Goal: Find specific page/section

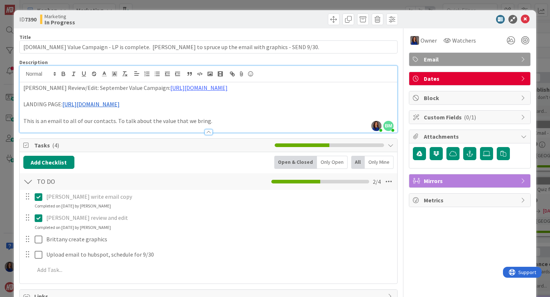
scroll to position [42, 3]
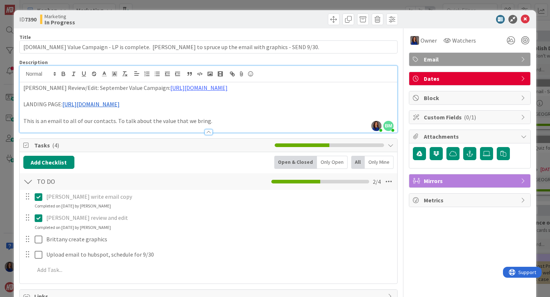
click at [193, 109] on p "LANDING PAGE: [URL][DOMAIN_NAME]" at bounding box center [208, 104] width 370 height 8
click at [62, 108] on link "[URL][DOMAIN_NAME]" at bounding box center [90, 104] width 57 height 7
click at [194, 109] on p "LANDING PAGE: [URL][DOMAIN_NAME]" at bounding box center [208, 104] width 370 height 8
copy p "[URL][DOMAIN_NAME]"
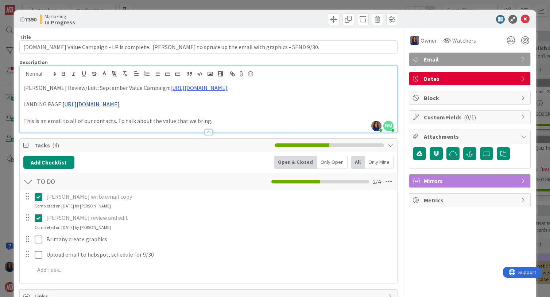
copy p "[URL][DOMAIN_NAME]"
